Goal: Information Seeking & Learning: Learn about a topic

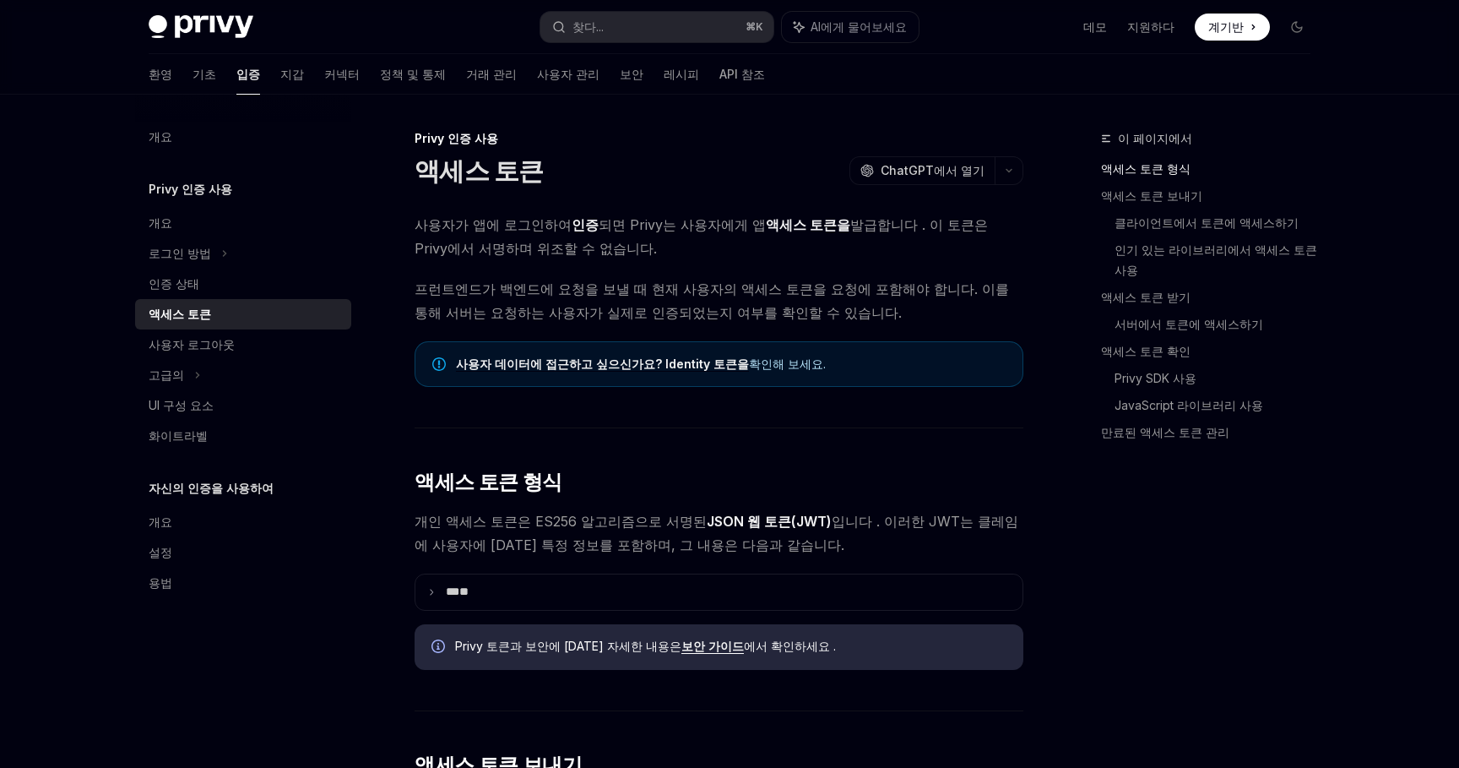
click at [624, 223] on font "되면 Privy는 사용자에게 앱" at bounding box center [682, 224] width 167 height 17
click at [572, 225] on font "인증" at bounding box center [585, 224] width 27 height 17
drag, startPoint x: 527, startPoint y: 221, endPoint x: 649, endPoint y: 222, distance: 121.6
click at [649, 222] on span "사용자가 앱에 로그인하여 인증 되면 Privy는 사용자에게 앱 액세스 토큰을 발급합니다 . 이 토큰은 Privy에서 서명하며 위조할 수 없습니…" at bounding box center [719, 236] width 609 height 47
click at [663, 249] on span "사용자가 앱에 로그인하여 인증 되면 Privy는 사용자에게 앱 액세스 토큰을 발급합니다 . 이 토큰은 Privy에서 서명하며 위조할 수 없습니…" at bounding box center [719, 236] width 609 height 47
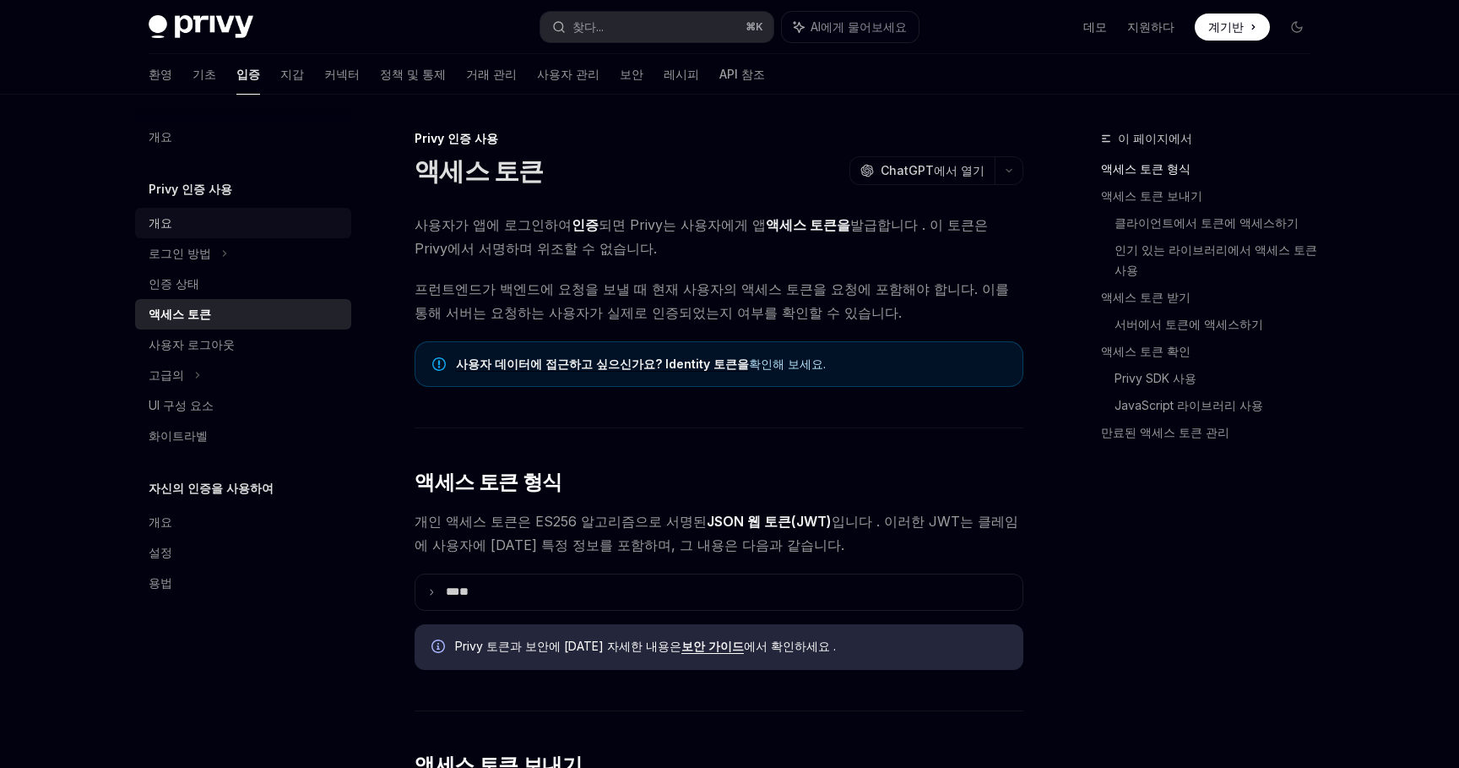
click at [280, 215] on div "개요" at bounding box center [245, 223] width 193 height 20
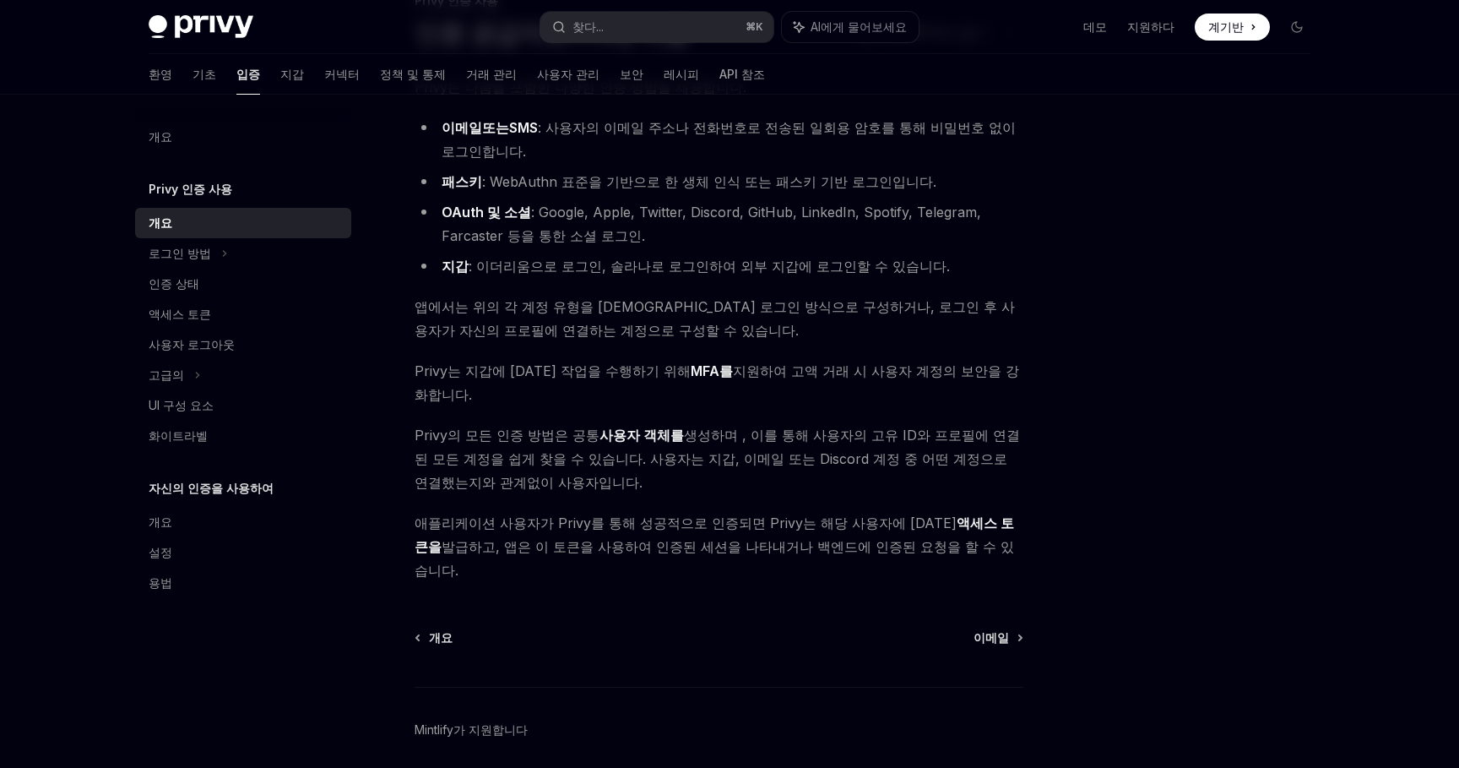
scroll to position [155, 0]
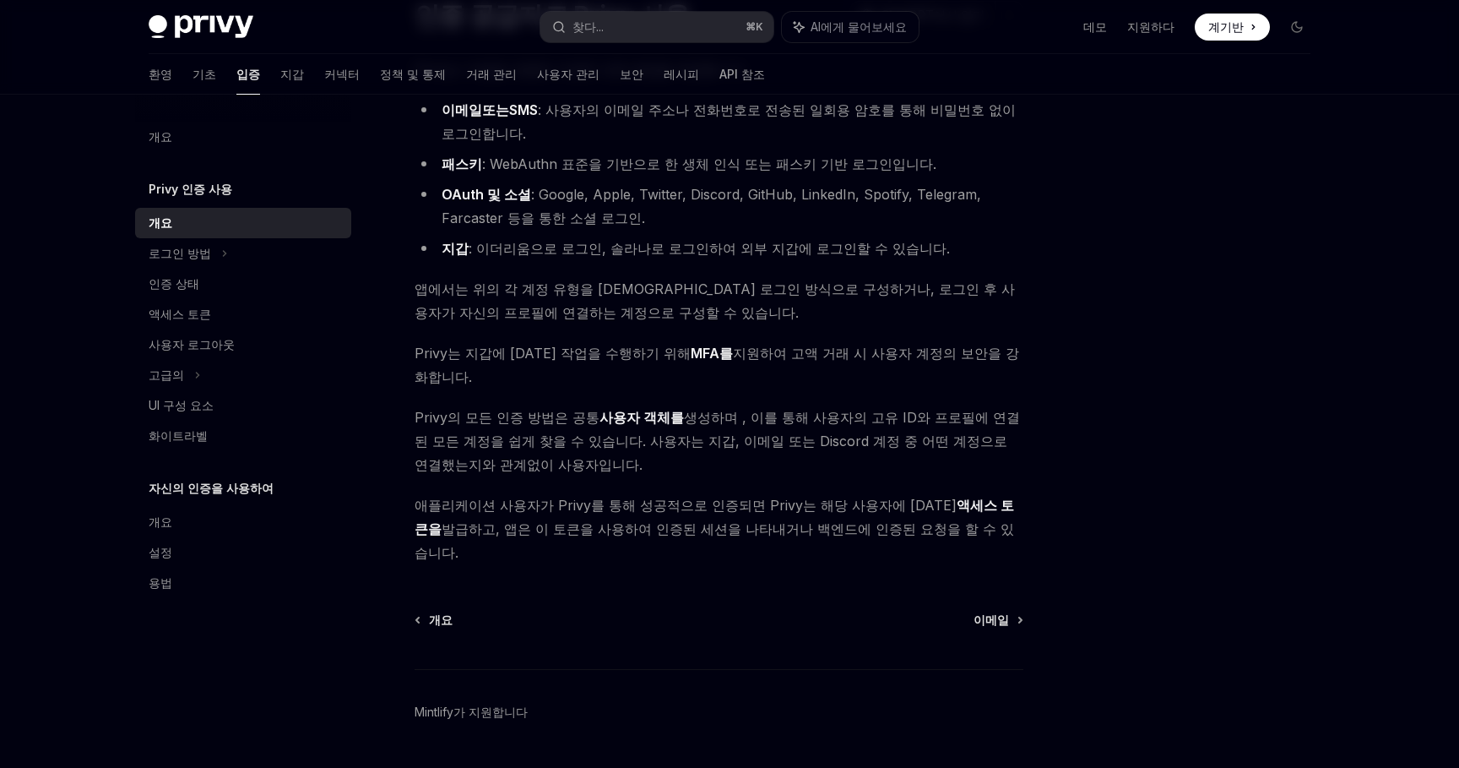
click at [305, 235] on link "개요" at bounding box center [243, 223] width 216 height 30
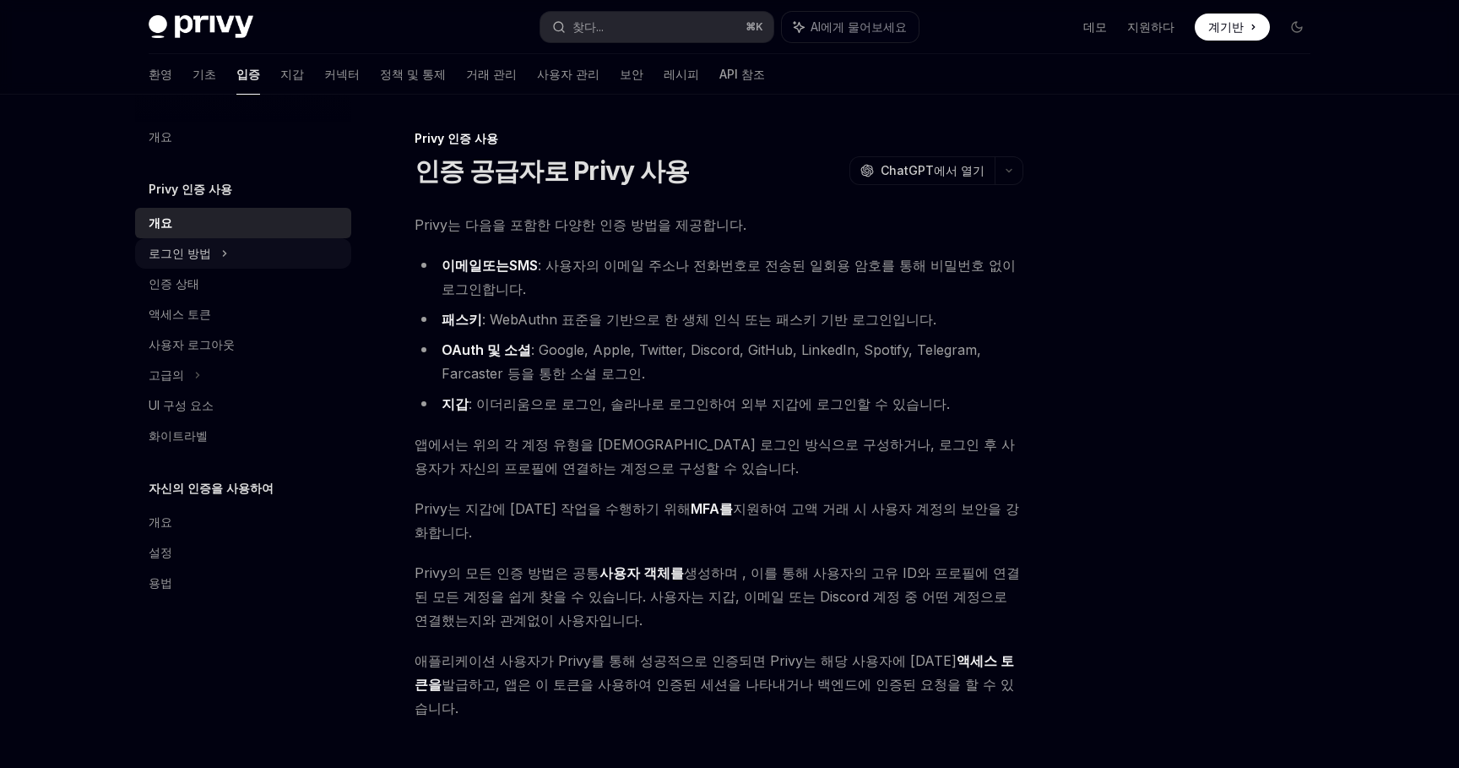
click at [301, 250] on div "로그인 방법" at bounding box center [243, 253] width 216 height 30
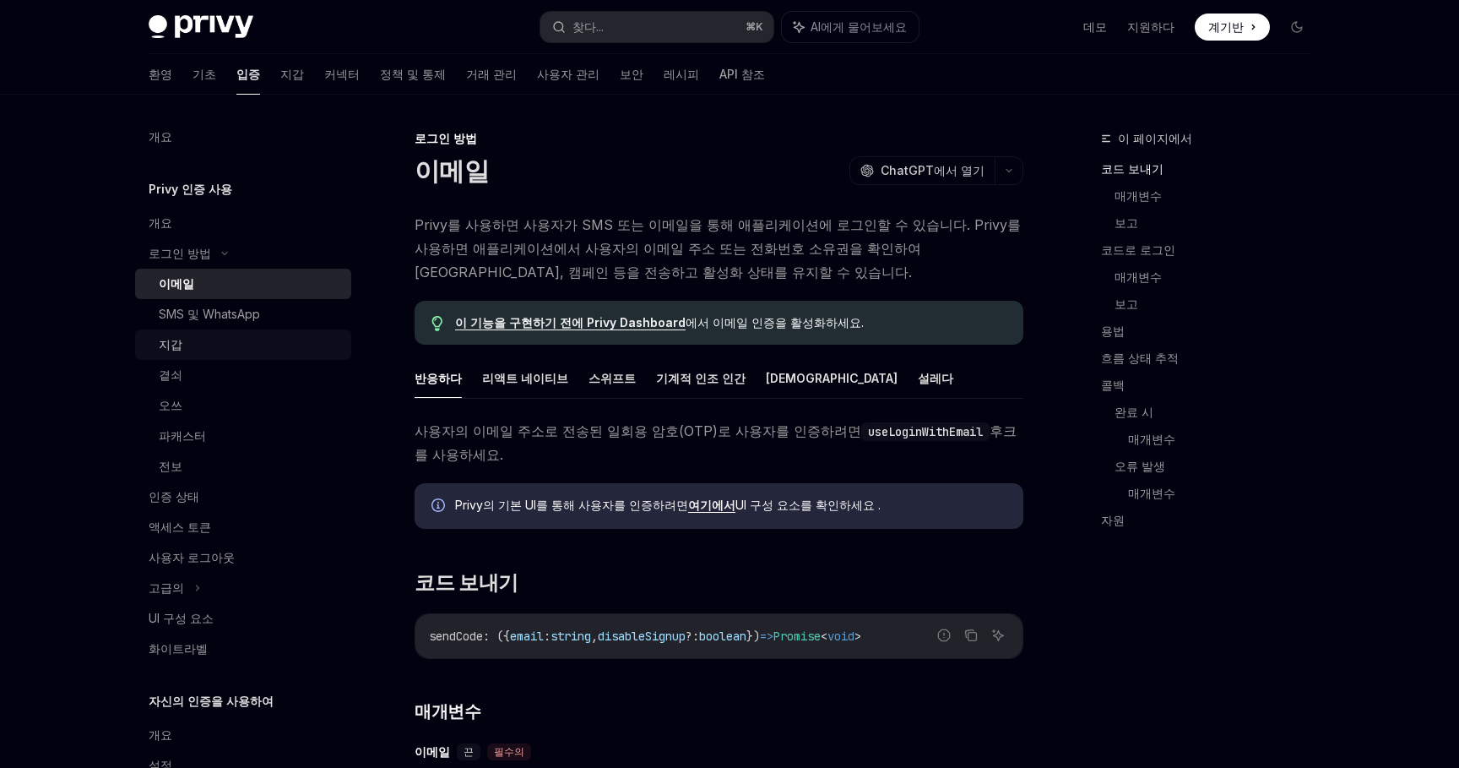
click at [300, 352] on div "지갑" at bounding box center [250, 344] width 182 height 20
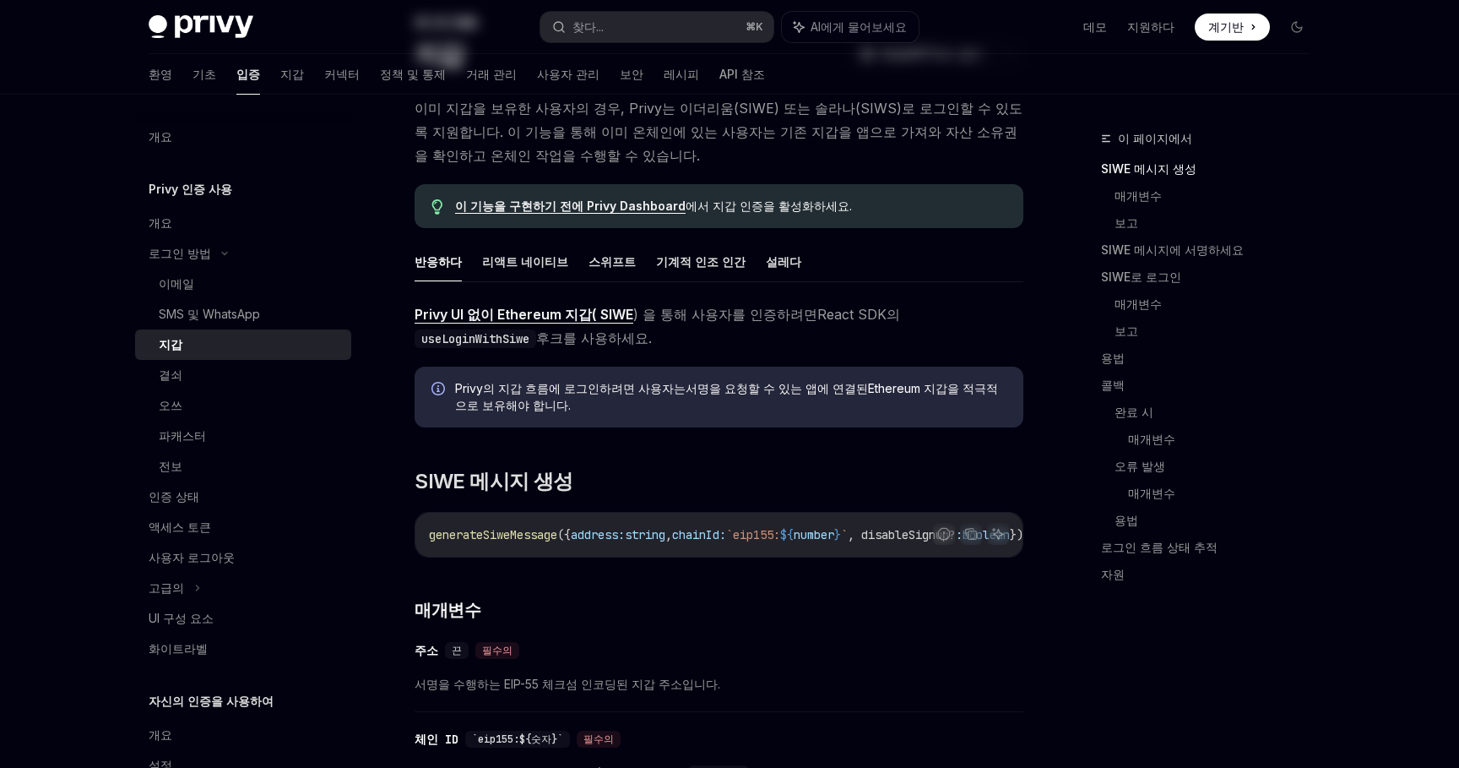
scroll to position [7, 0]
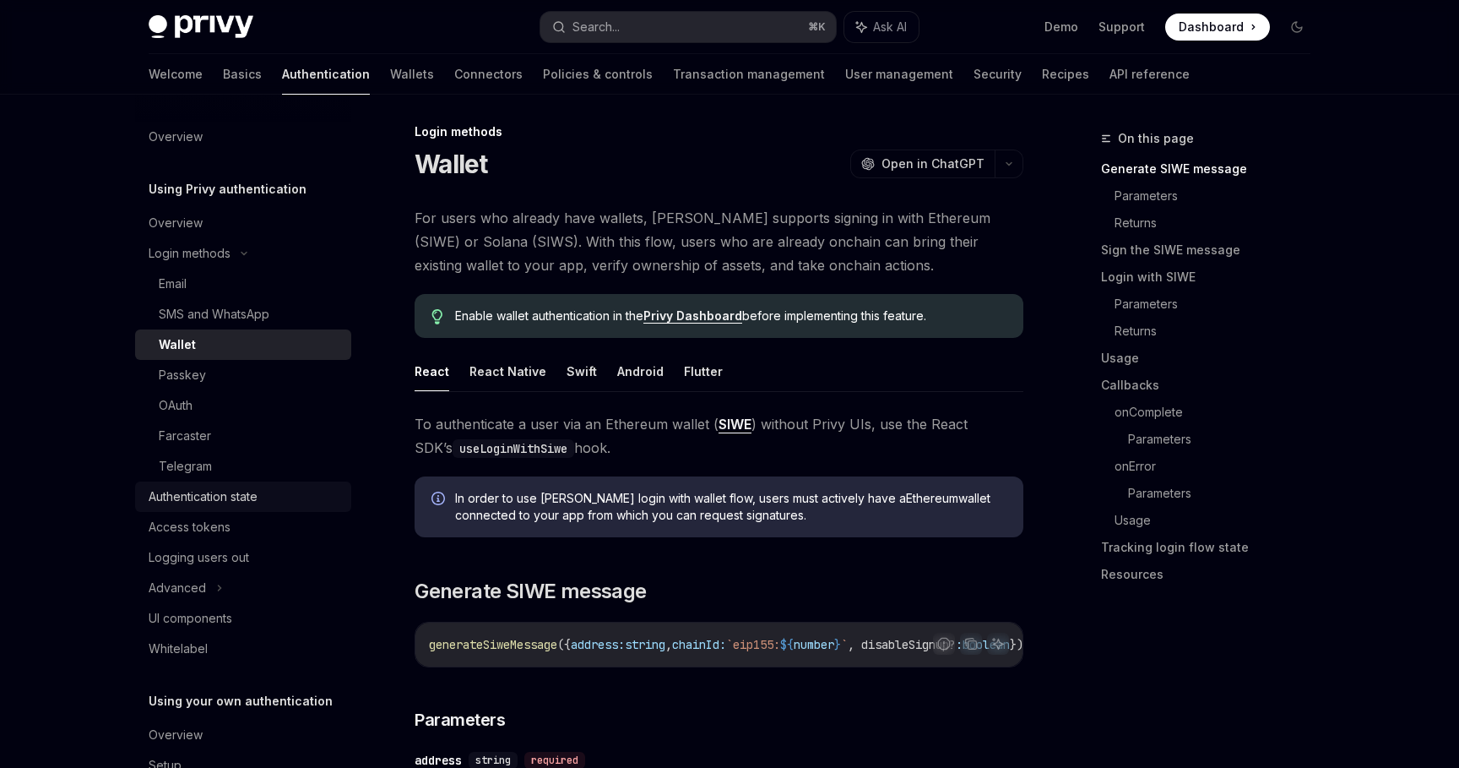
click at [250, 505] on div "Authentication state" at bounding box center [203, 496] width 109 height 20
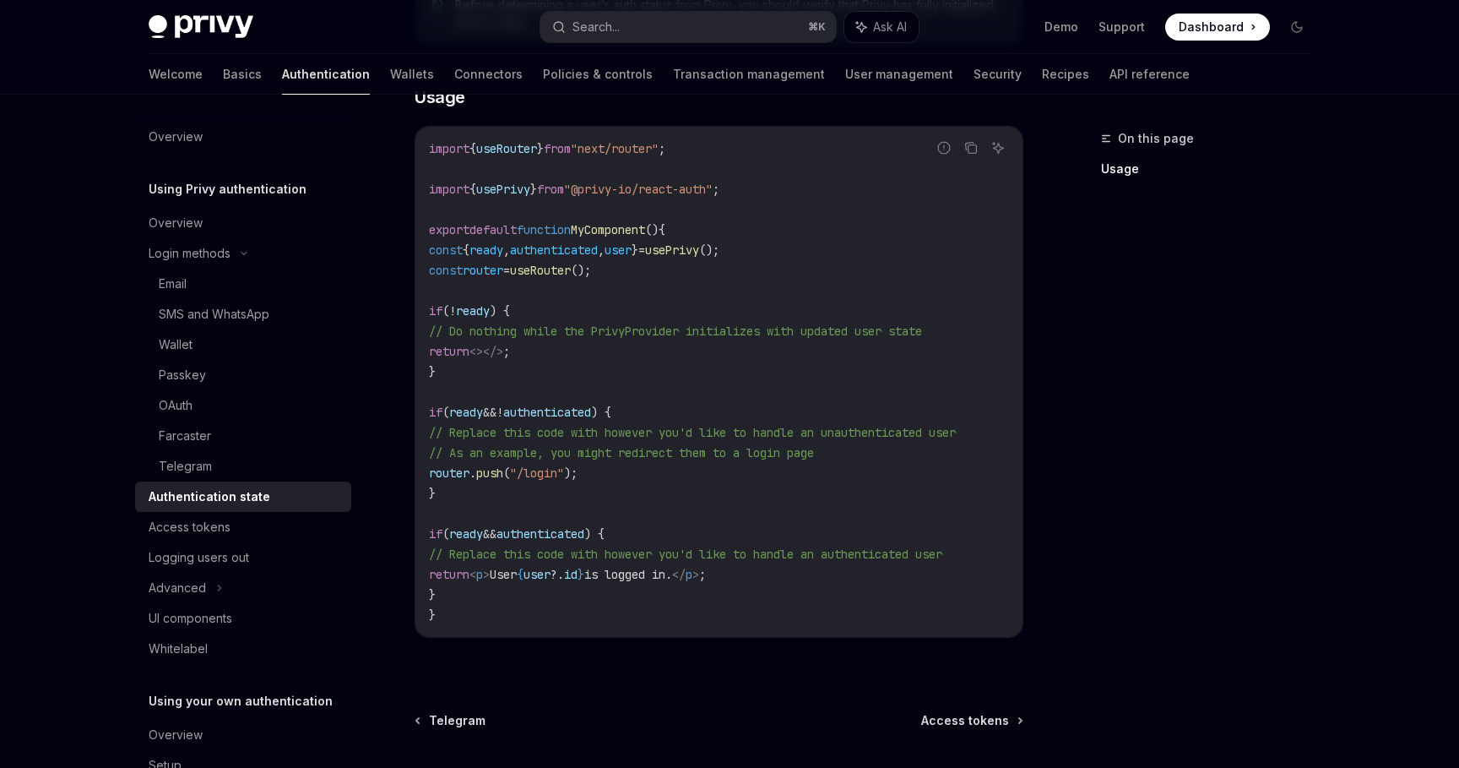
scroll to position [669, 0]
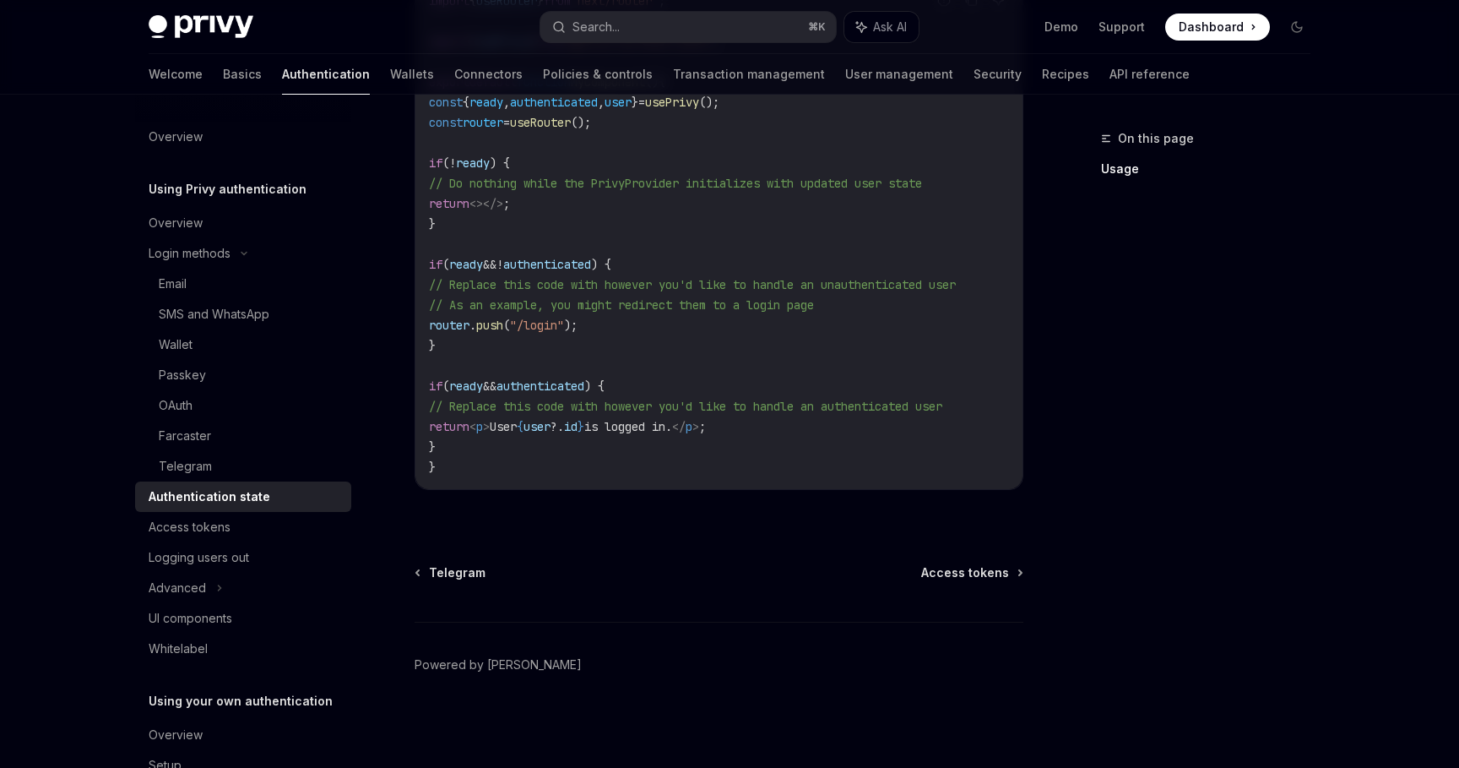
click at [1098, 432] on div "On this page Usage" at bounding box center [1196, 447] width 257 height 639
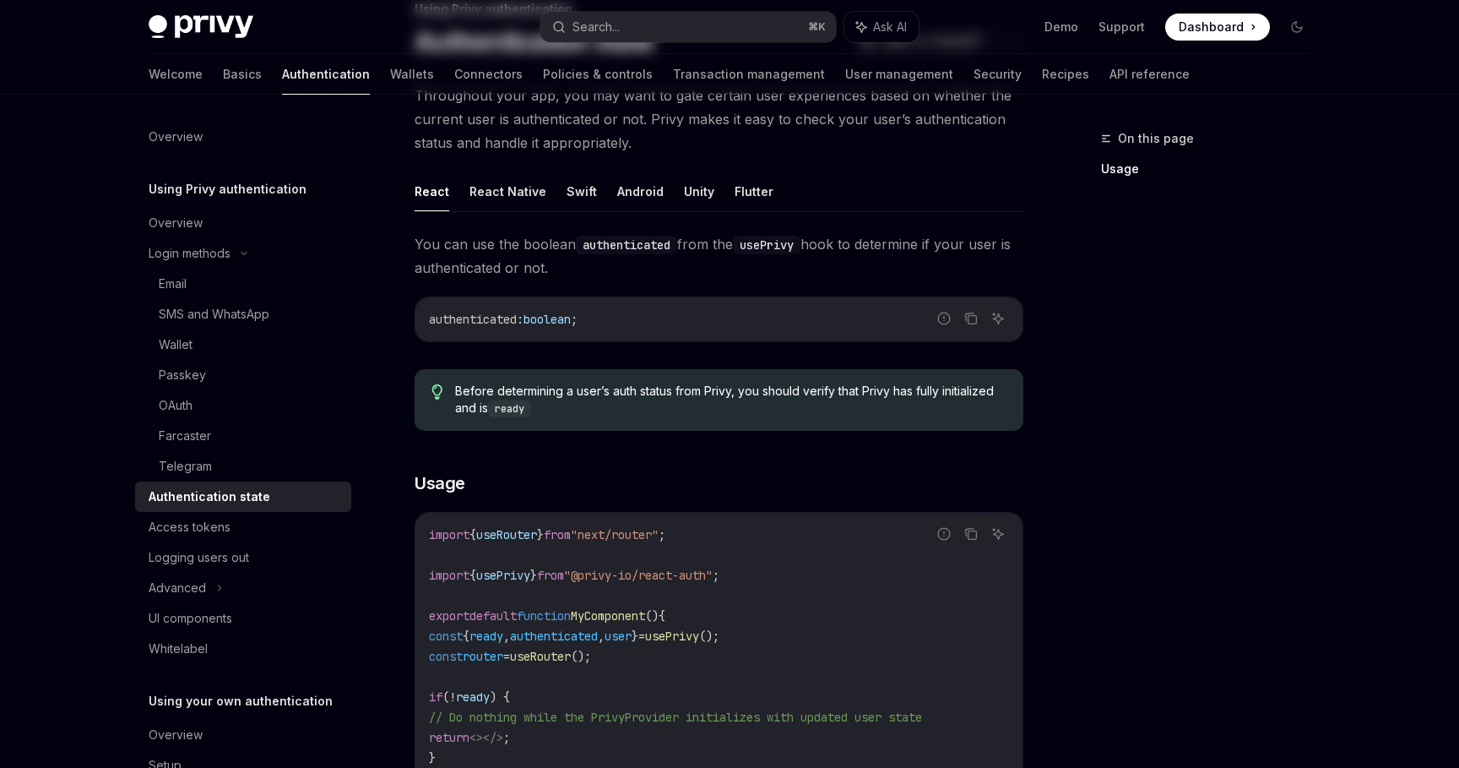
scroll to position [0, 0]
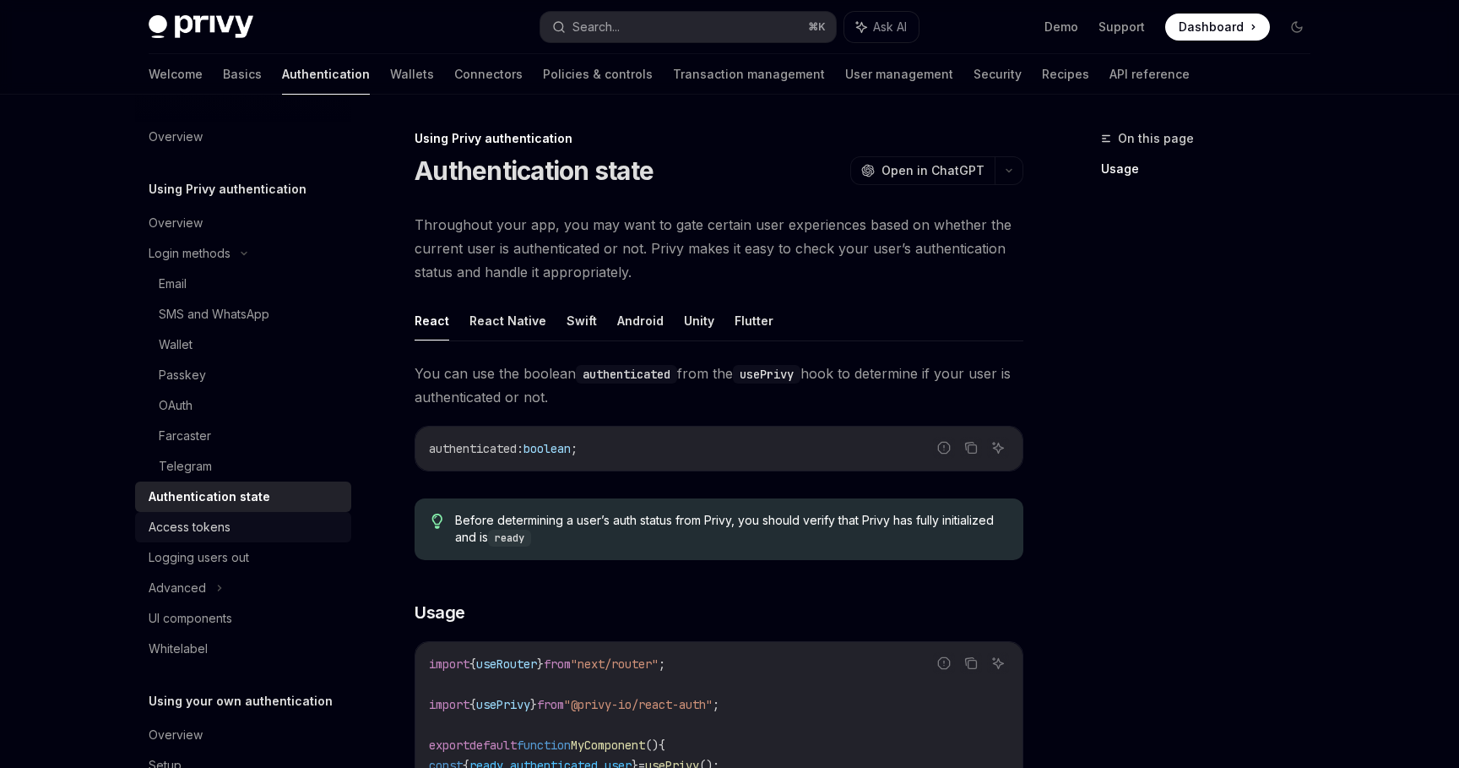
click at [269, 524] on div "Access tokens" at bounding box center [245, 527] width 193 height 20
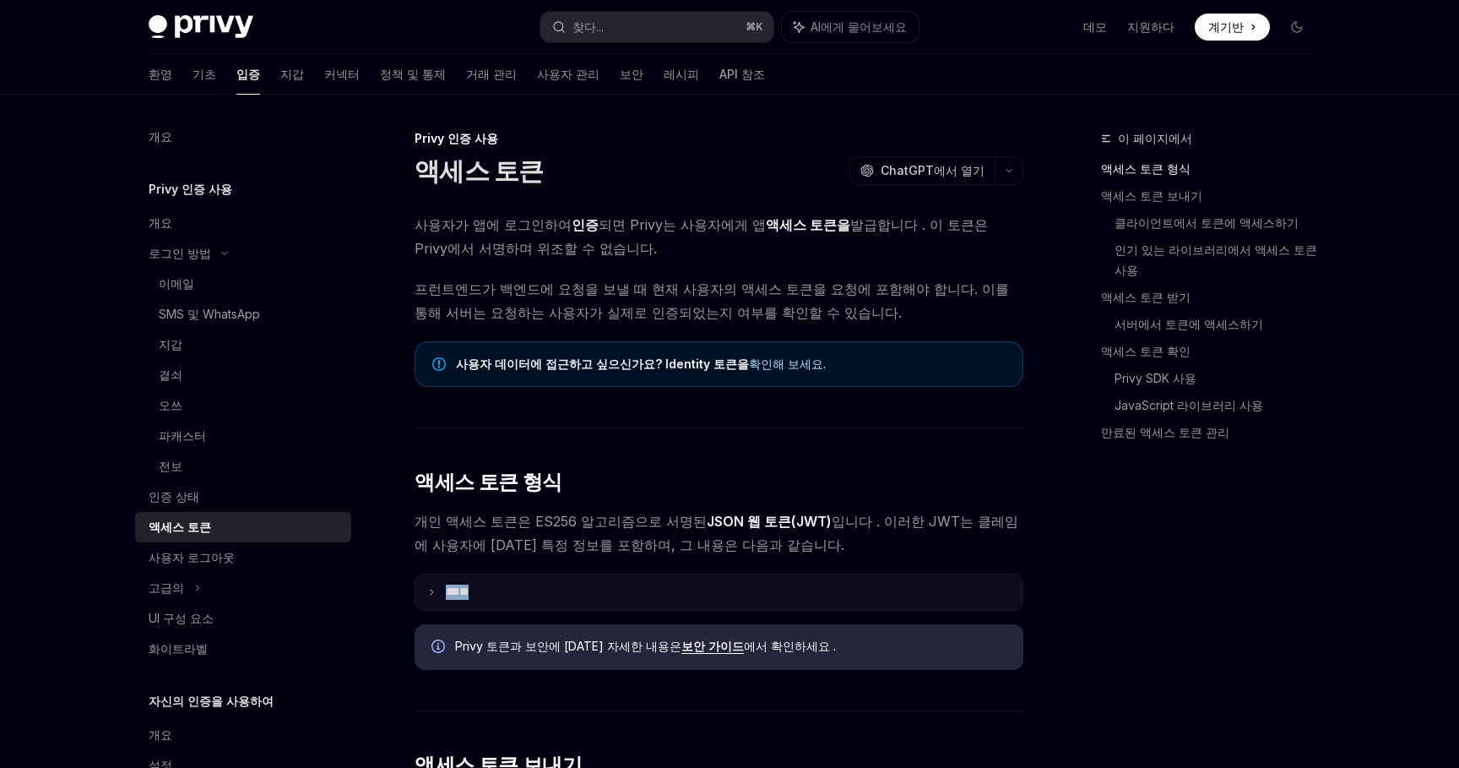
click at [540, 584] on summary "** **" at bounding box center [719, 591] width 607 height 35
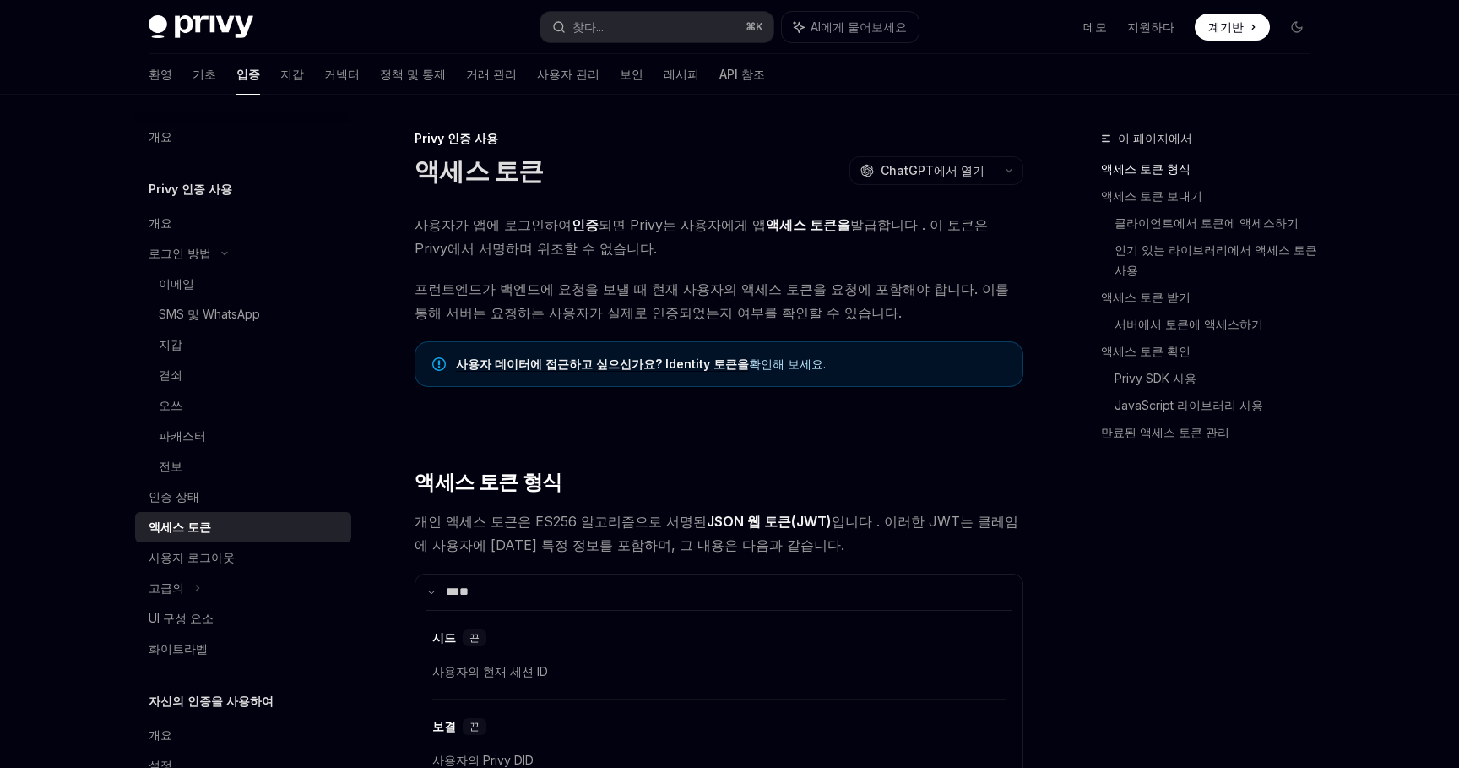
click at [599, 524] on font "개인 액세스 토큰은 ES256 알고리즘으로 서명된" at bounding box center [561, 521] width 292 height 17
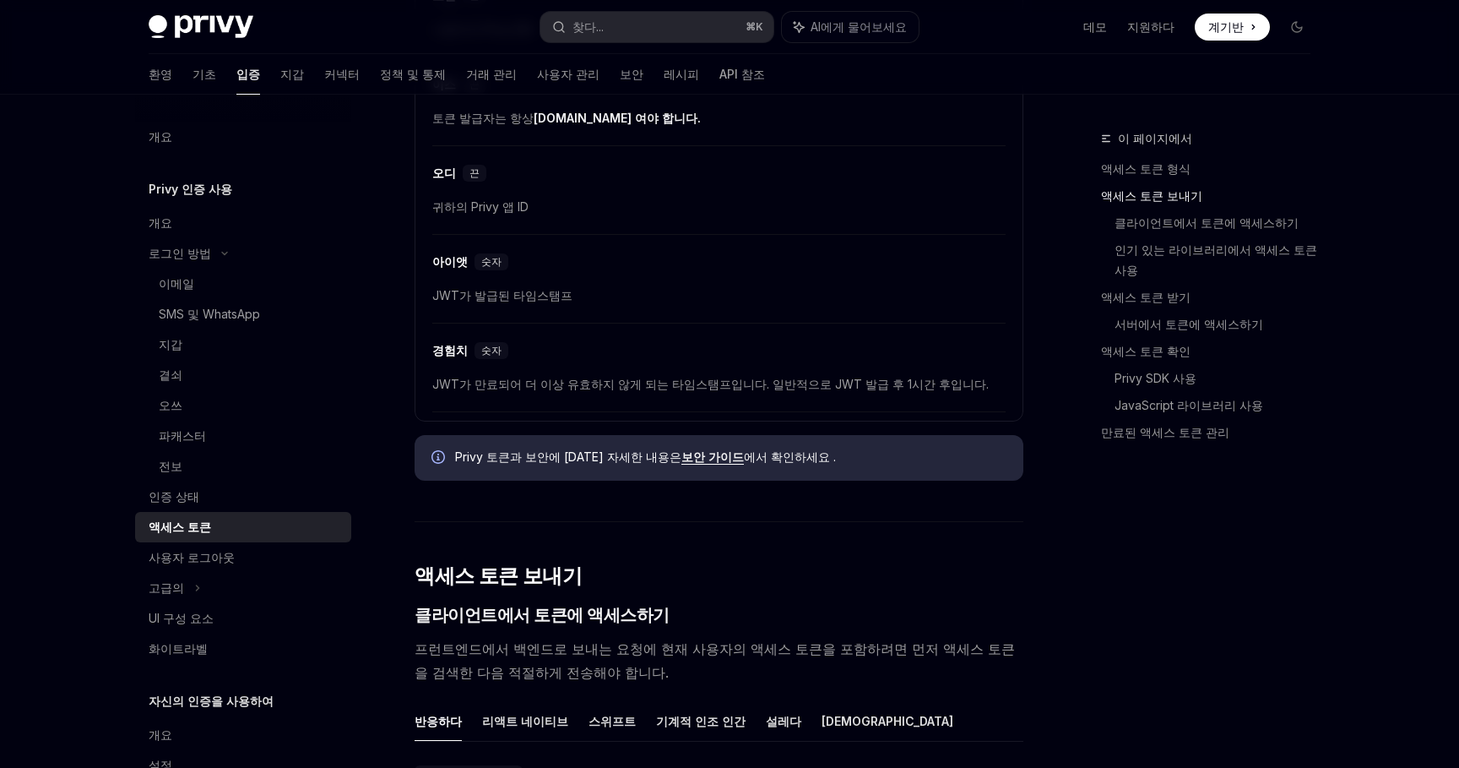
scroll to position [672, 0]
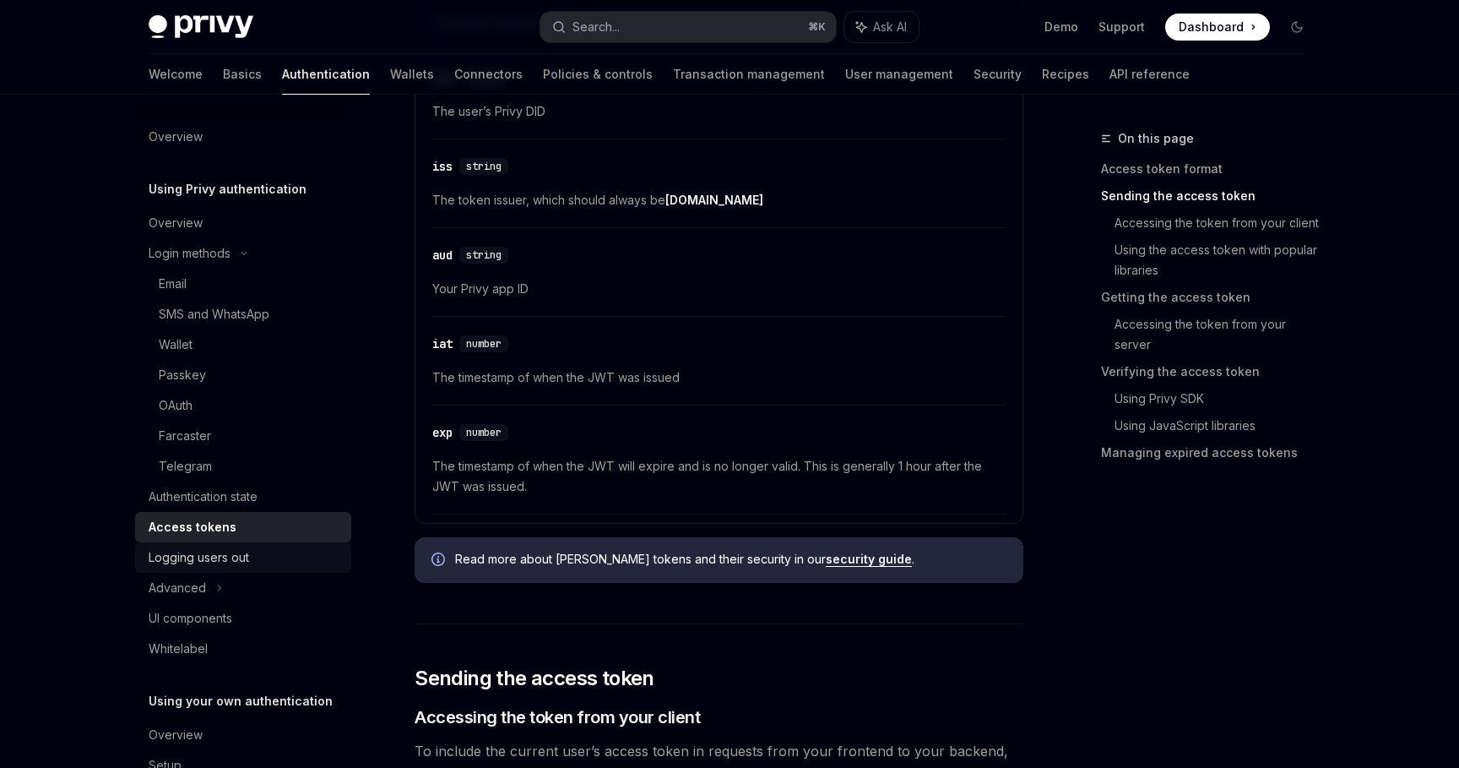
click at [302, 552] on div "Logging users out" at bounding box center [245, 557] width 193 height 20
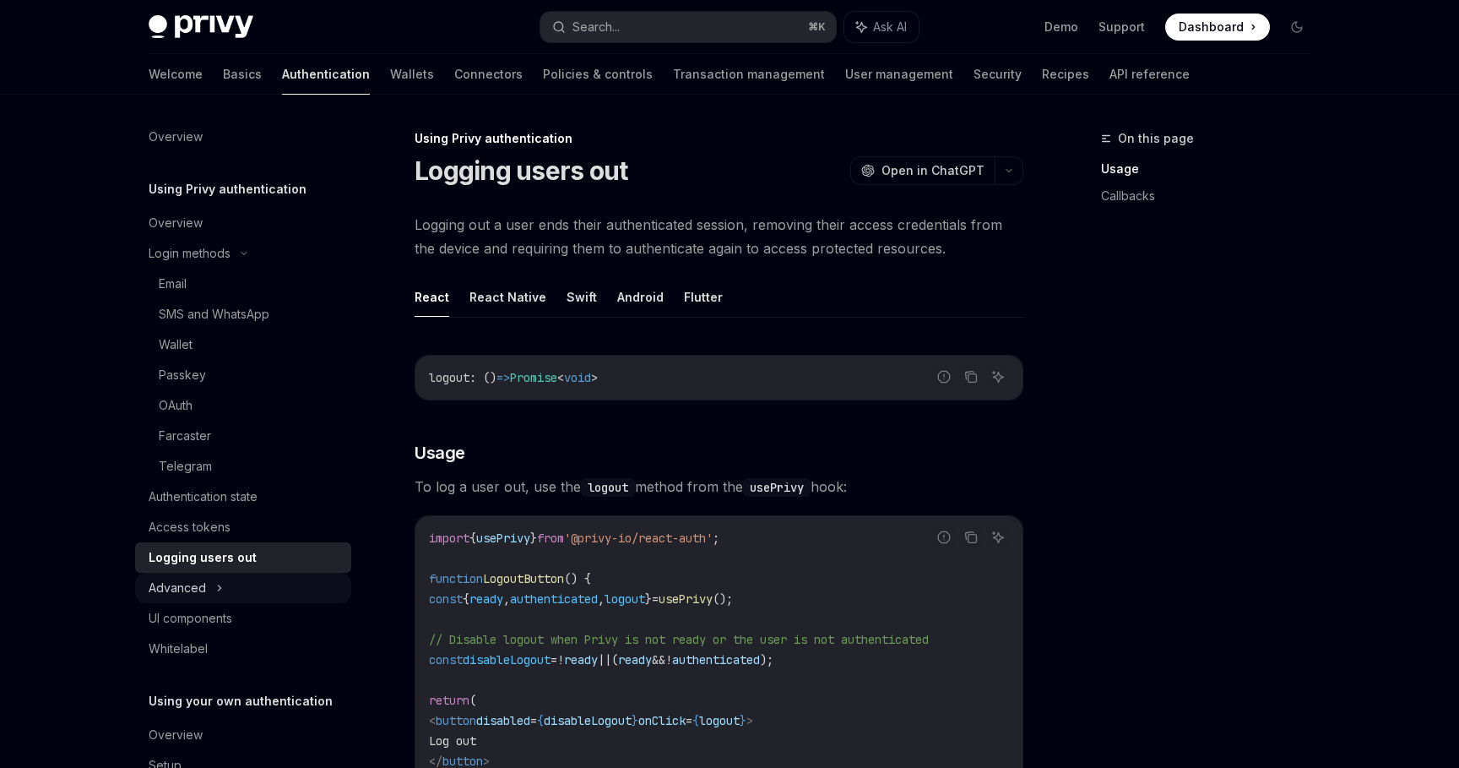
click at [277, 592] on div "Advanced" at bounding box center [243, 588] width 216 height 30
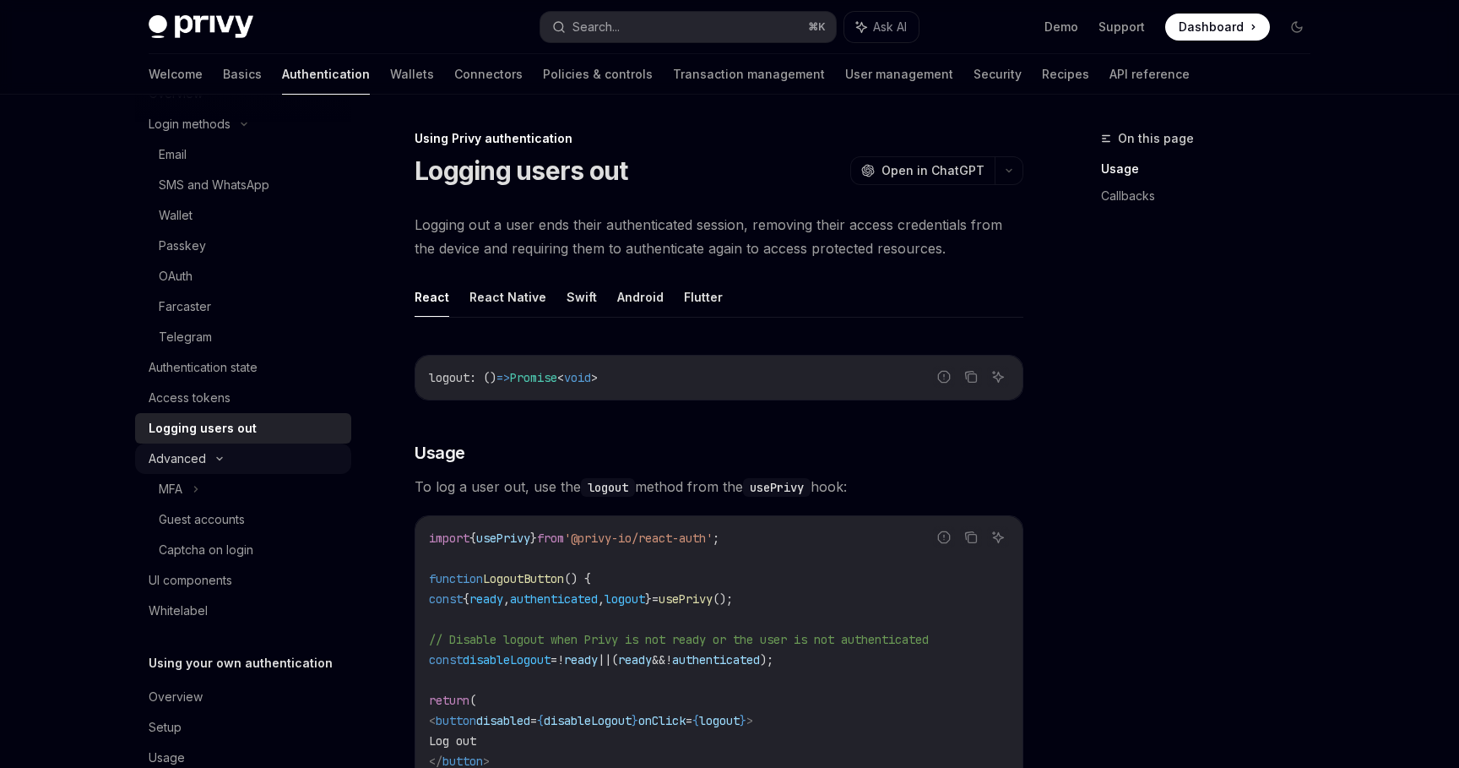
scroll to position [133, 0]
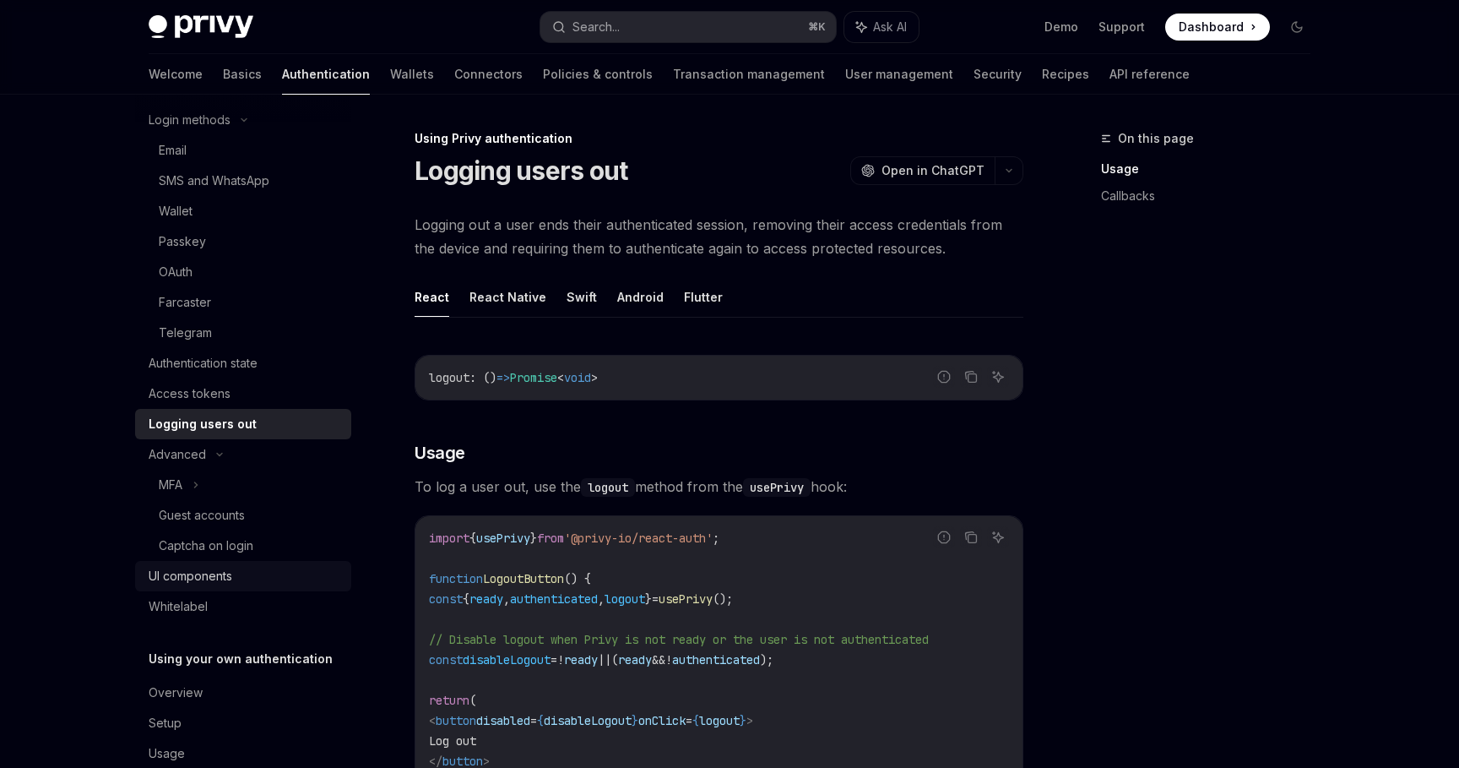
click at [289, 571] on div "UI components" at bounding box center [245, 576] width 193 height 20
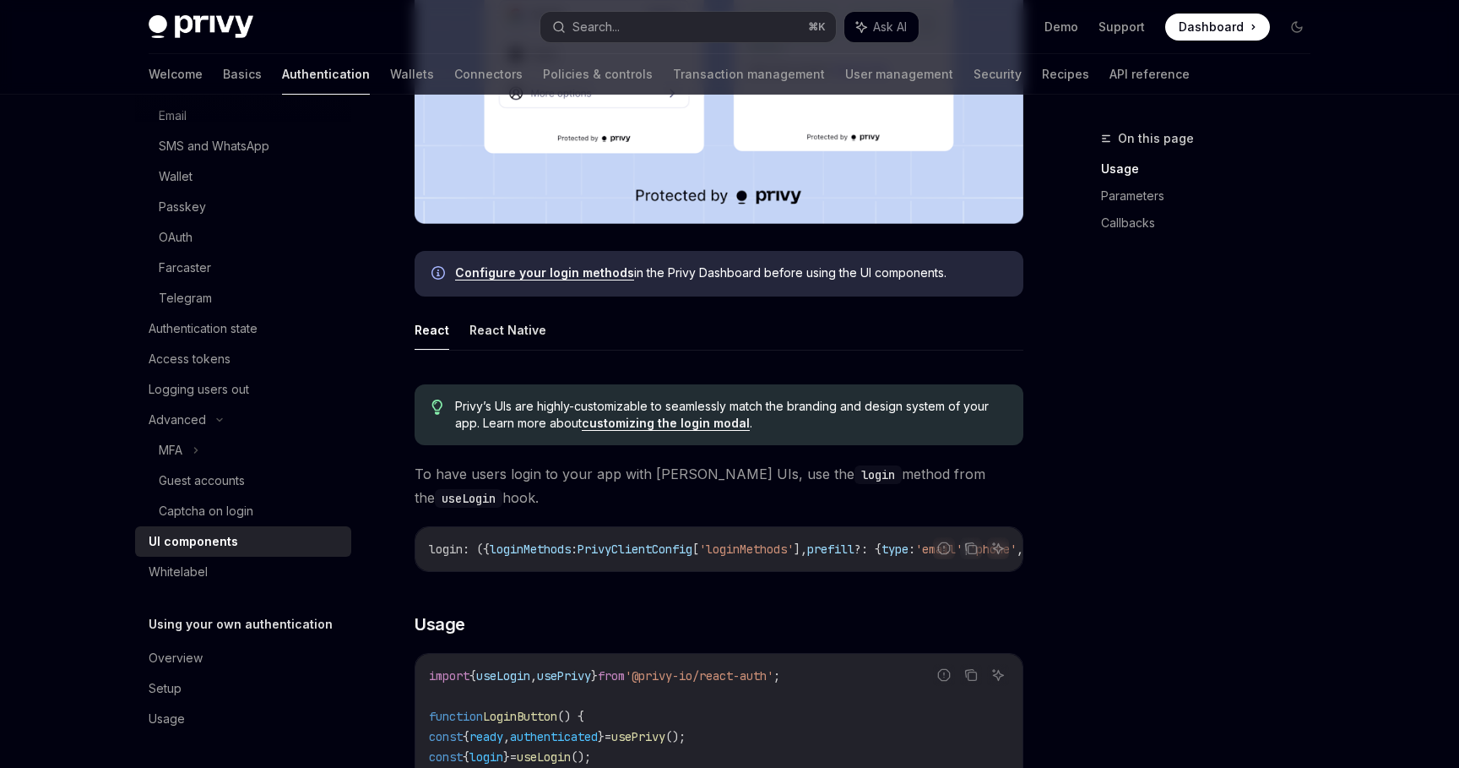
scroll to position [832, 0]
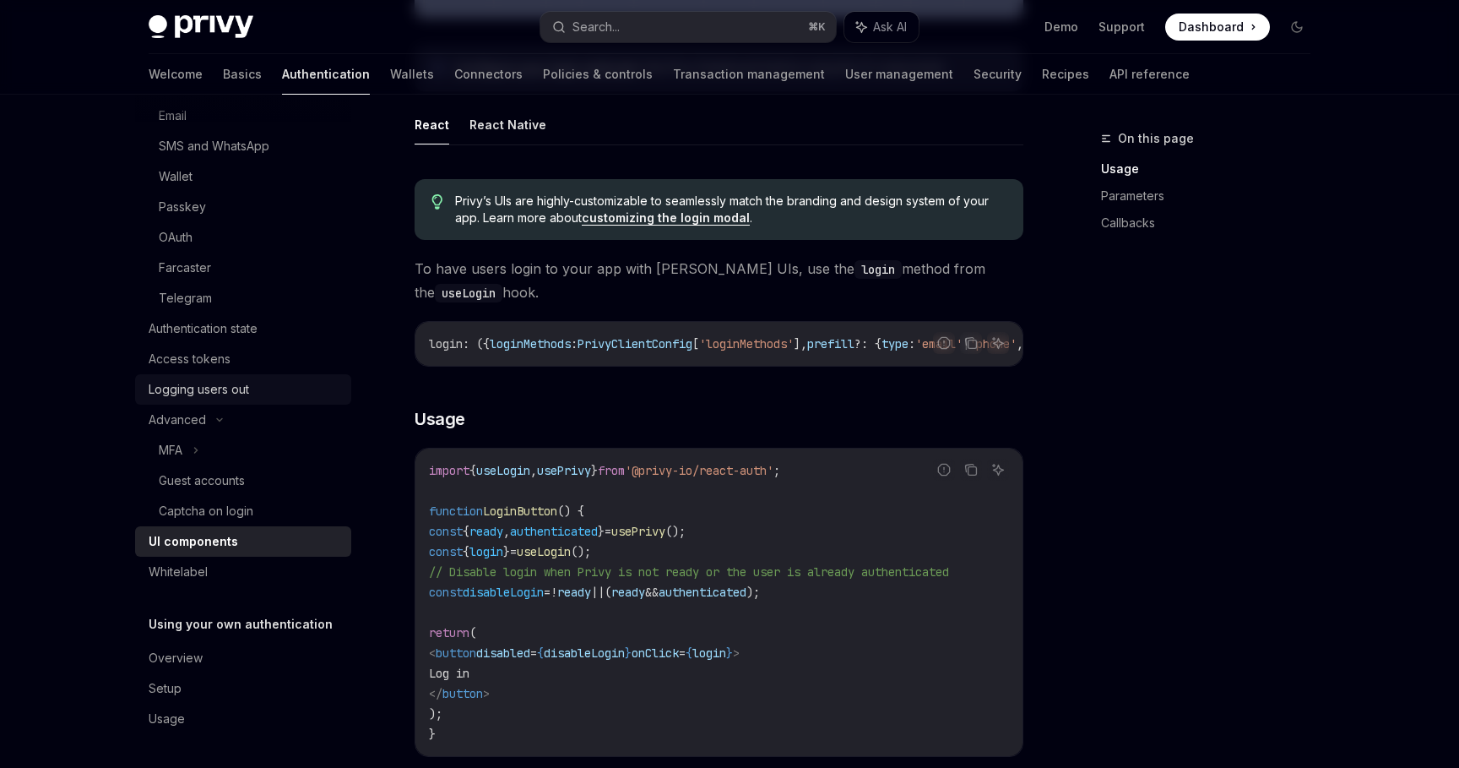
click at [299, 392] on div "Logging users out" at bounding box center [245, 389] width 193 height 20
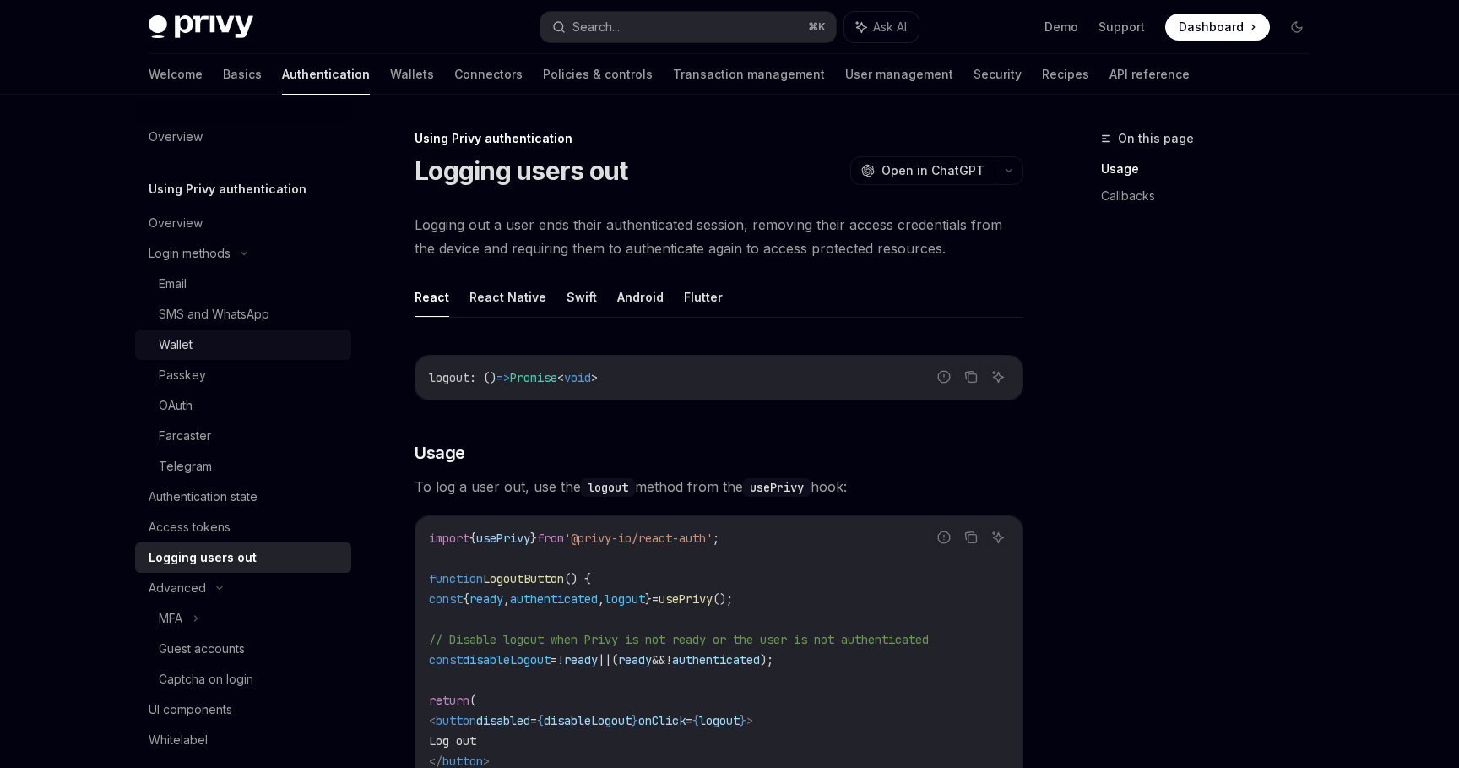
click at [298, 345] on div "Wallet" at bounding box center [250, 344] width 182 height 20
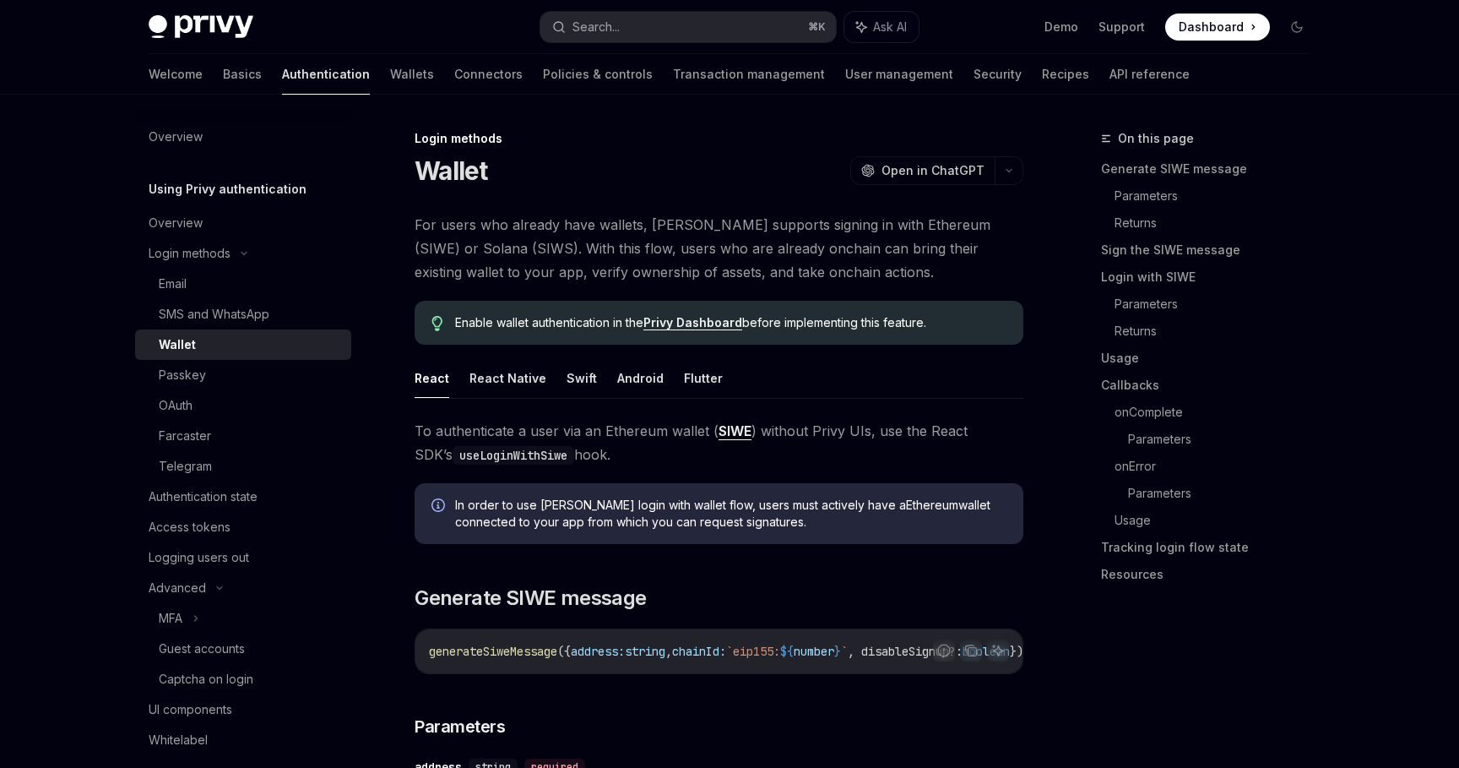
type textarea "*"
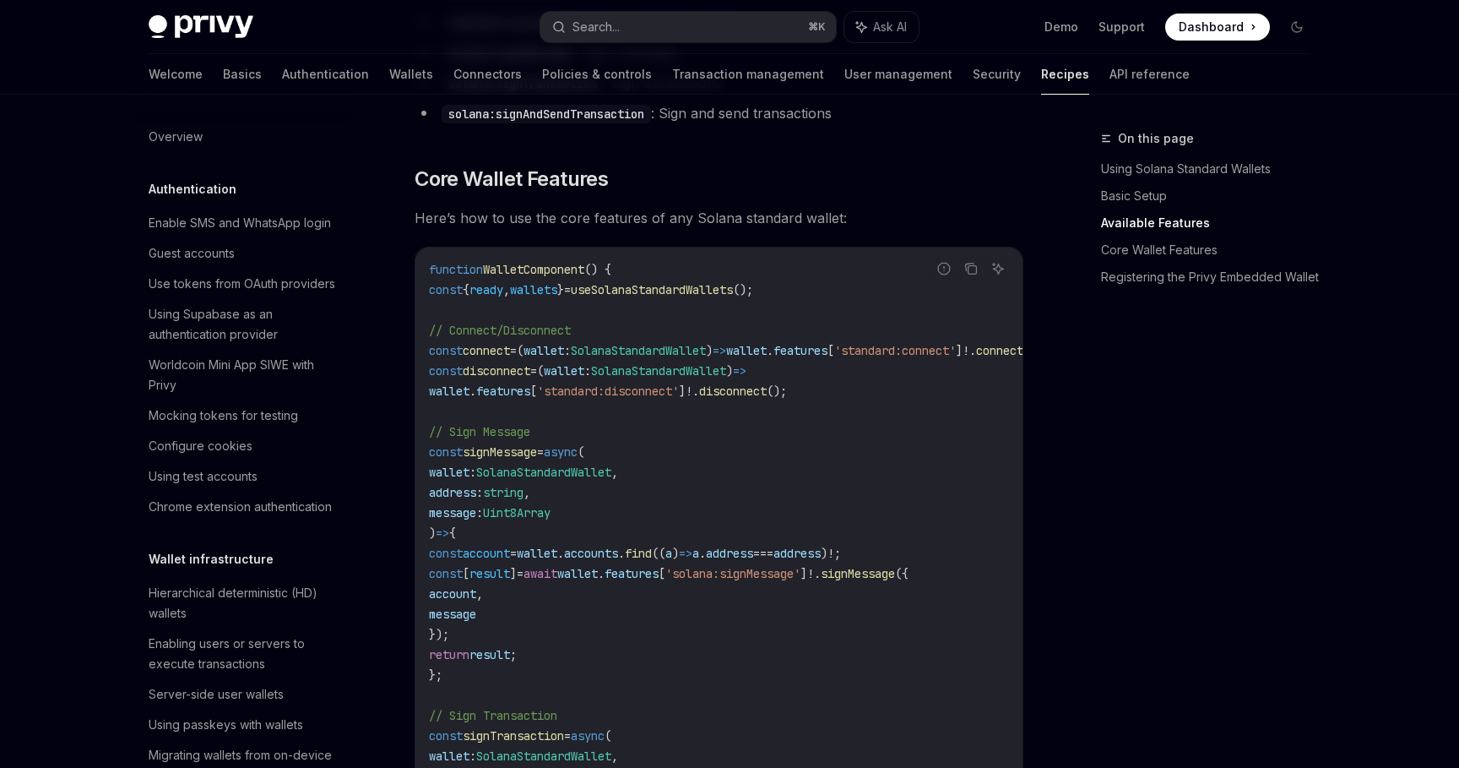
scroll to position [2484, 0]
